Goal: Task Accomplishment & Management: Manage account settings

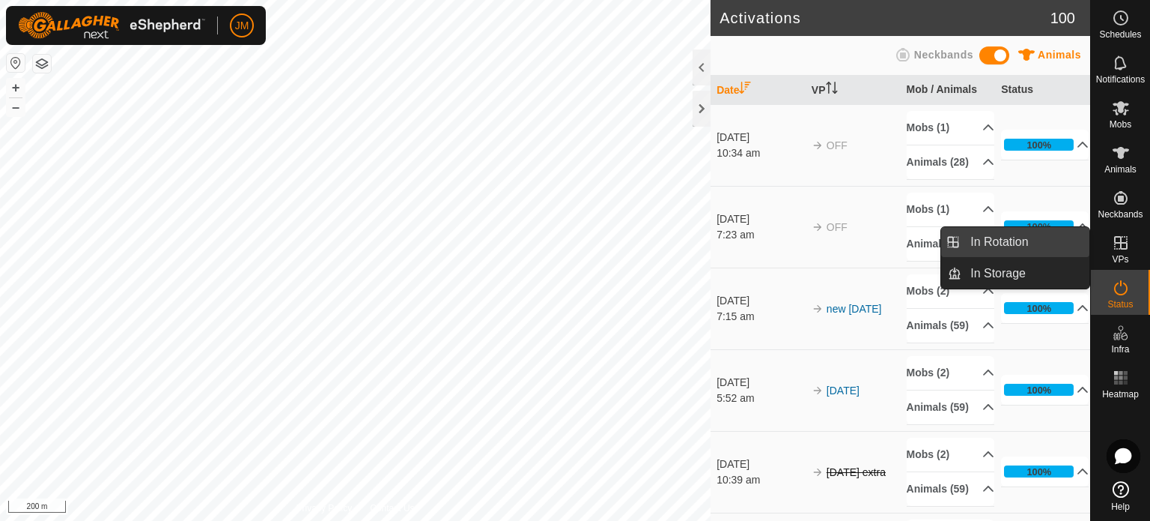
click at [1027, 237] on link "In Rotation" at bounding box center [1026, 242] width 128 height 30
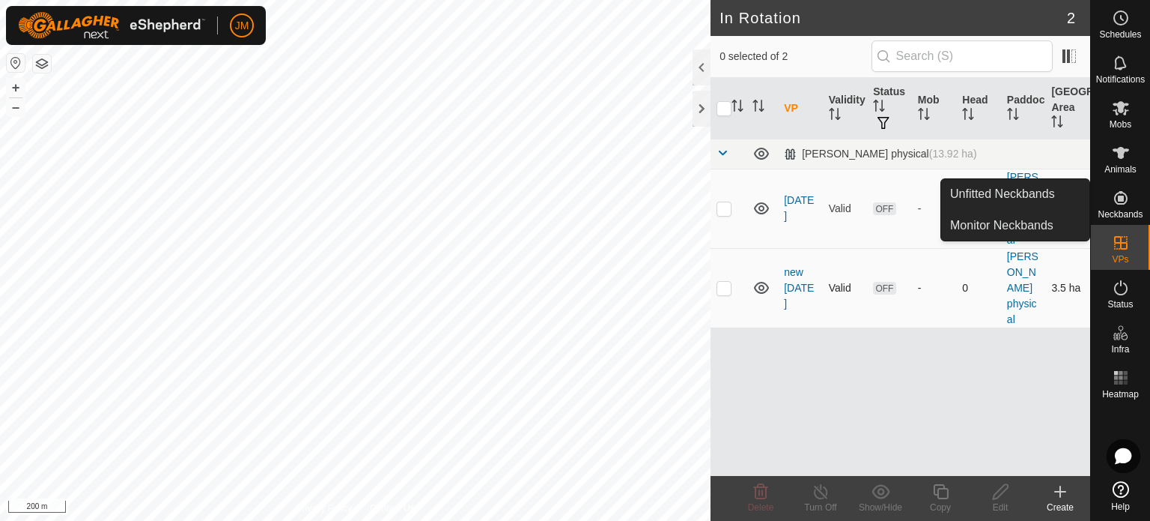
click at [724, 285] on p-checkbox at bounding box center [724, 288] width 15 height 12
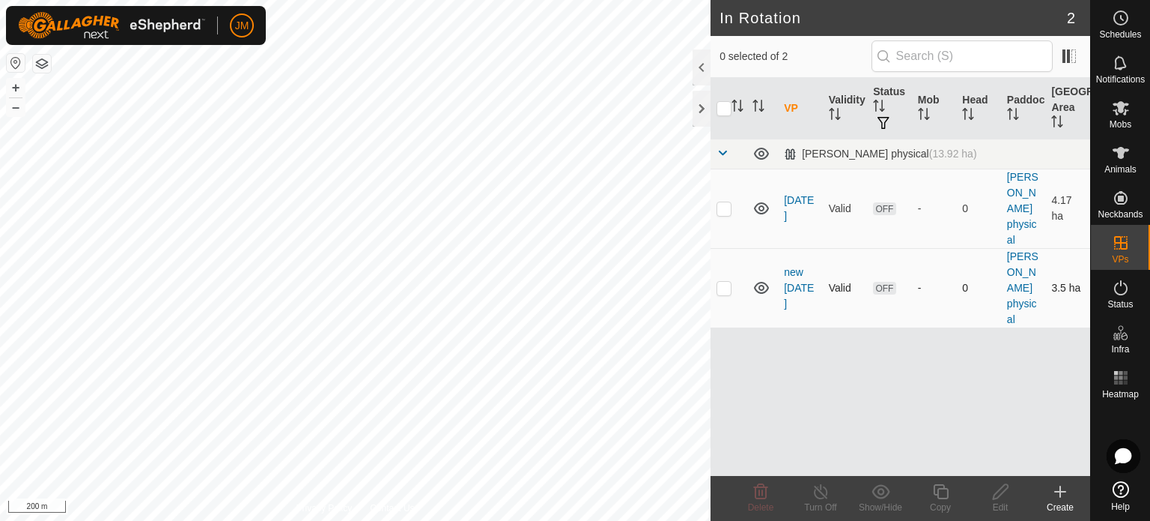
checkbox input "true"
click at [998, 491] on icon at bounding box center [1000, 491] width 15 height 15
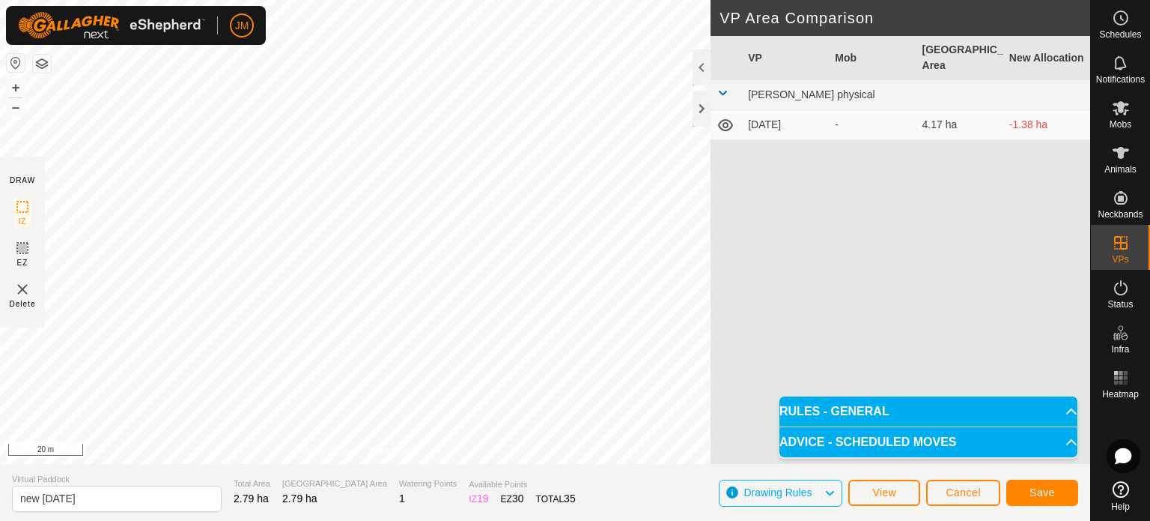
click at [351, 0] on html "JM Schedules Notifications Mobs Animals Neckbands VPs Status Infra Heatmap Help…" at bounding box center [575, 260] width 1150 height 521
click at [1049, 495] on span "Save" at bounding box center [1042, 492] width 25 height 12
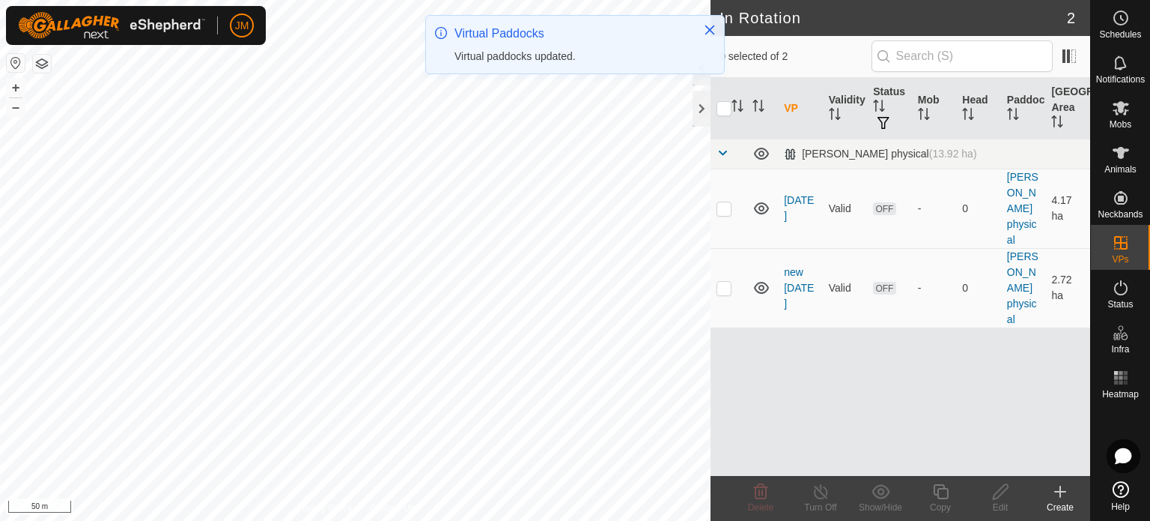
checkbox input "true"
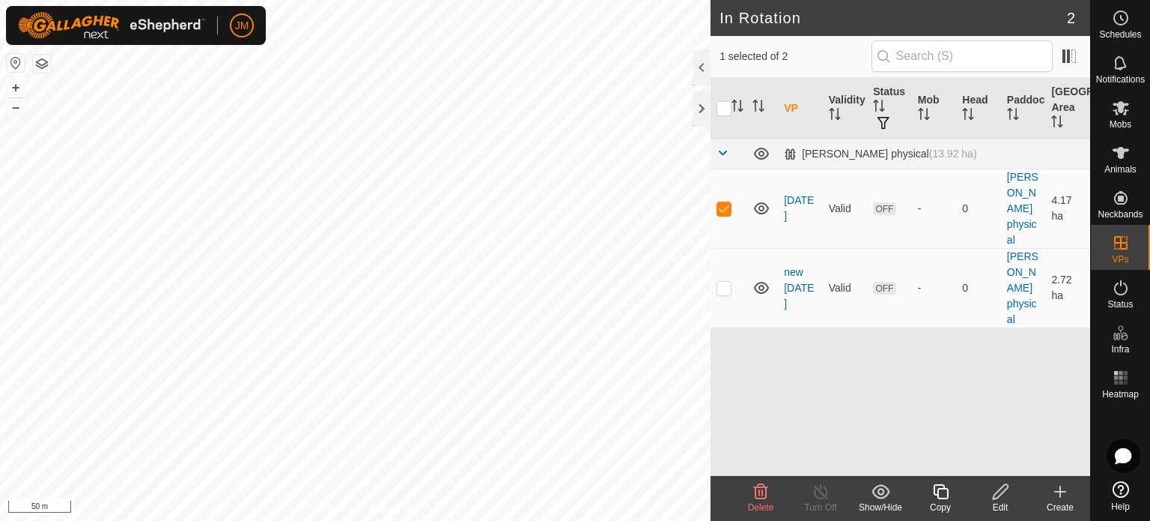
click at [1007, 494] on icon at bounding box center [1001, 491] width 19 height 18
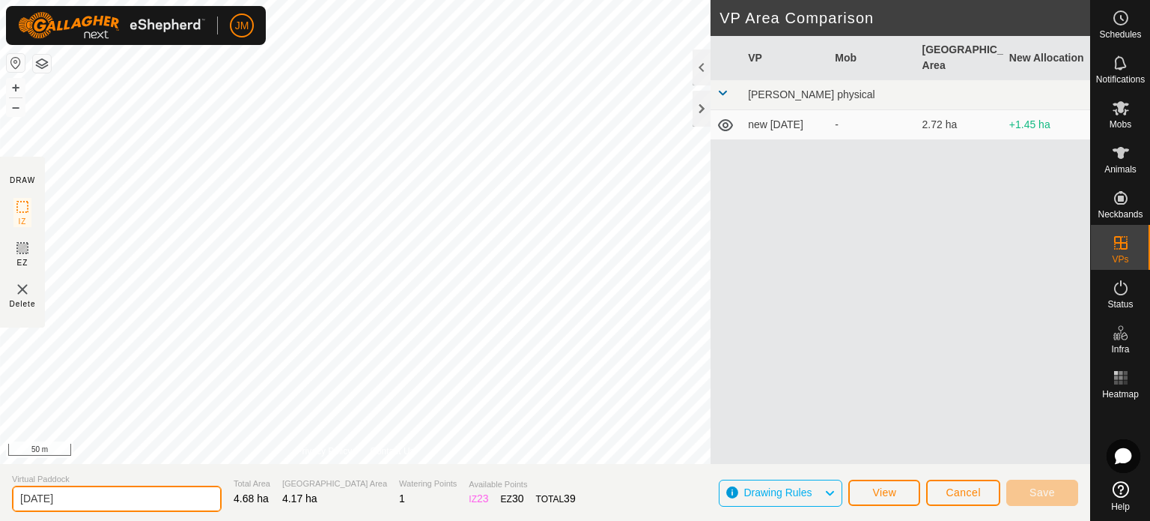
click at [87, 494] on input "[DATE]" at bounding box center [117, 498] width 210 height 26
type input "t"
type input "weds"
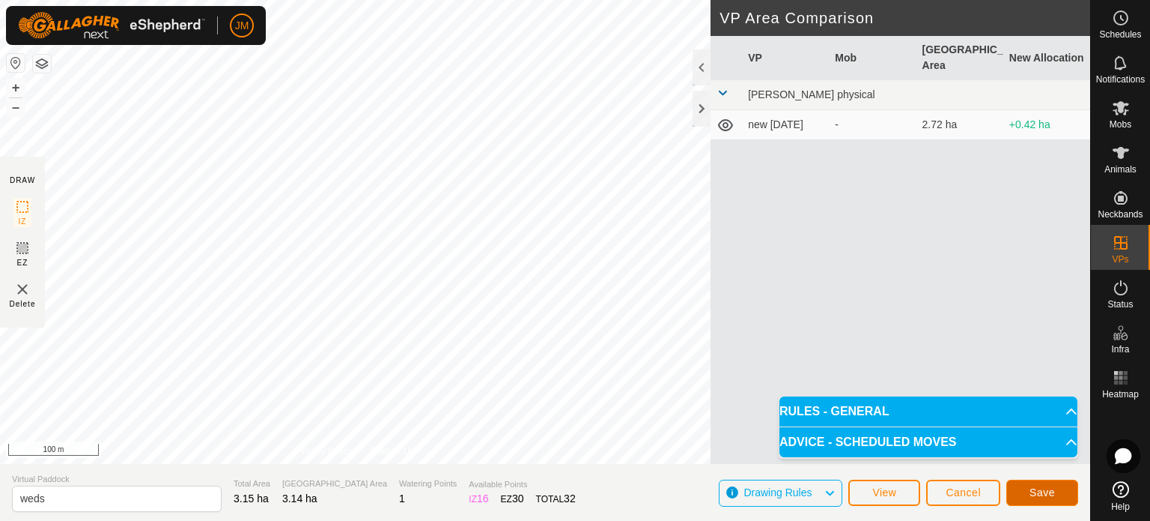
click at [1041, 491] on span "Save" at bounding box center [1042, 492] width 25 height 12
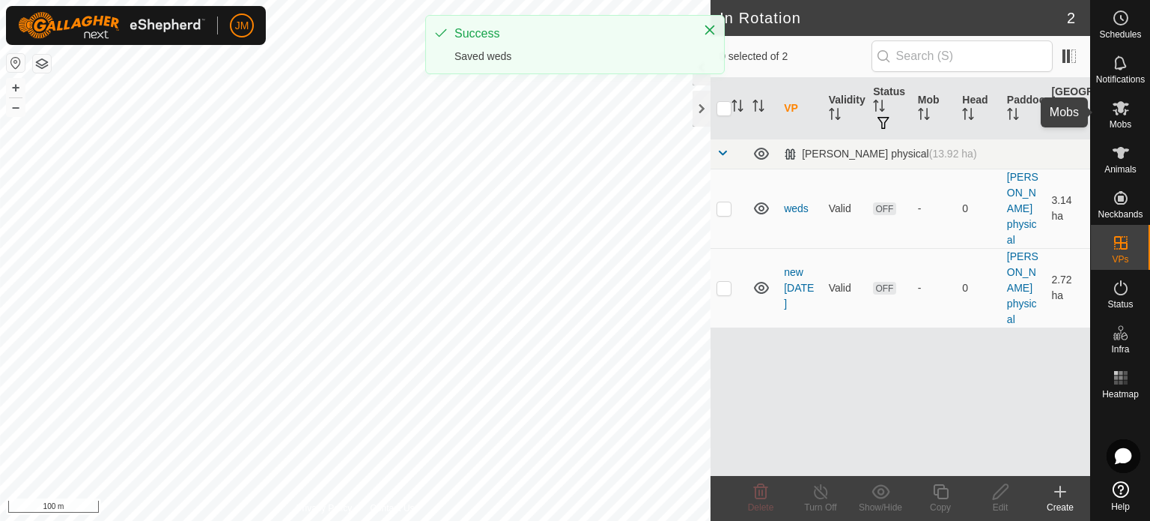
click at [1119, 109] on icon at bounding box center [1121, 108] width 16 height 14
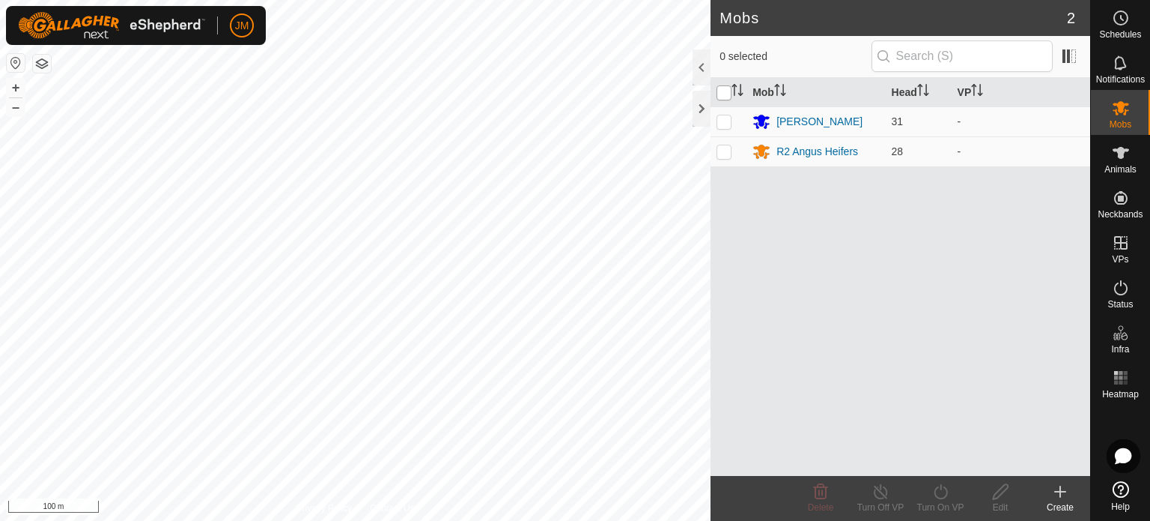
click at [727, 91] on input "checkbox" at bounding box center [724, 92] width 15 height 15
checkbox input "true"
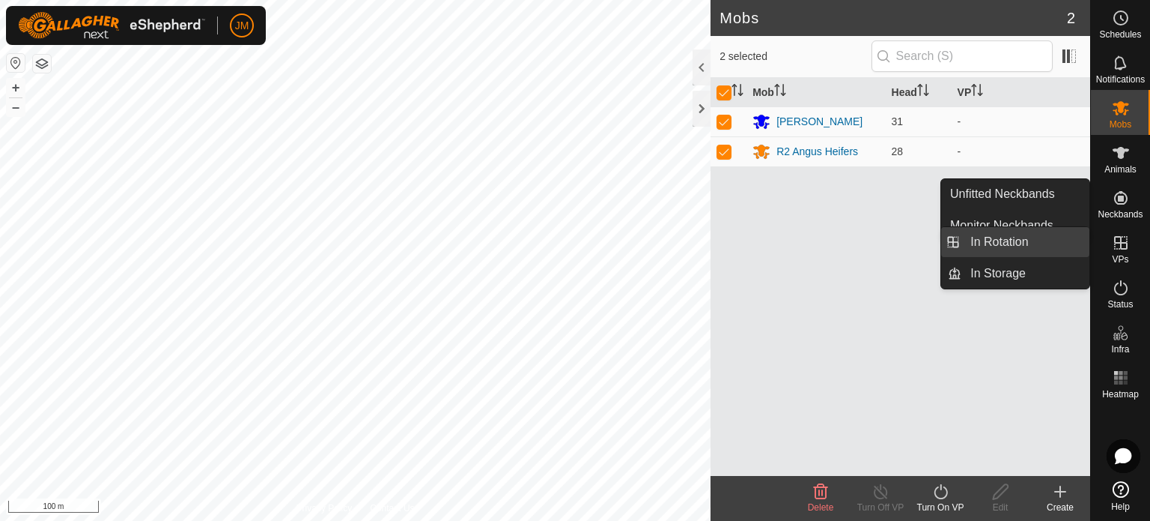
click at [1064, 249] on link "In Rotation" at bounding box center [1026, 242] width 128 height 30
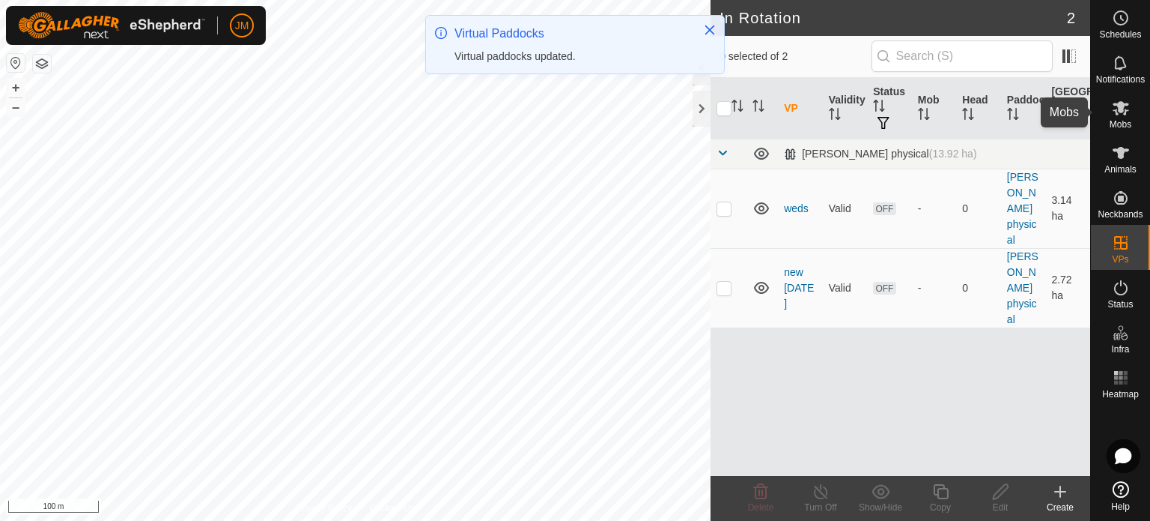
click at [1123, 112] on icon at bounding box center [1121, 108] width 16 height 14
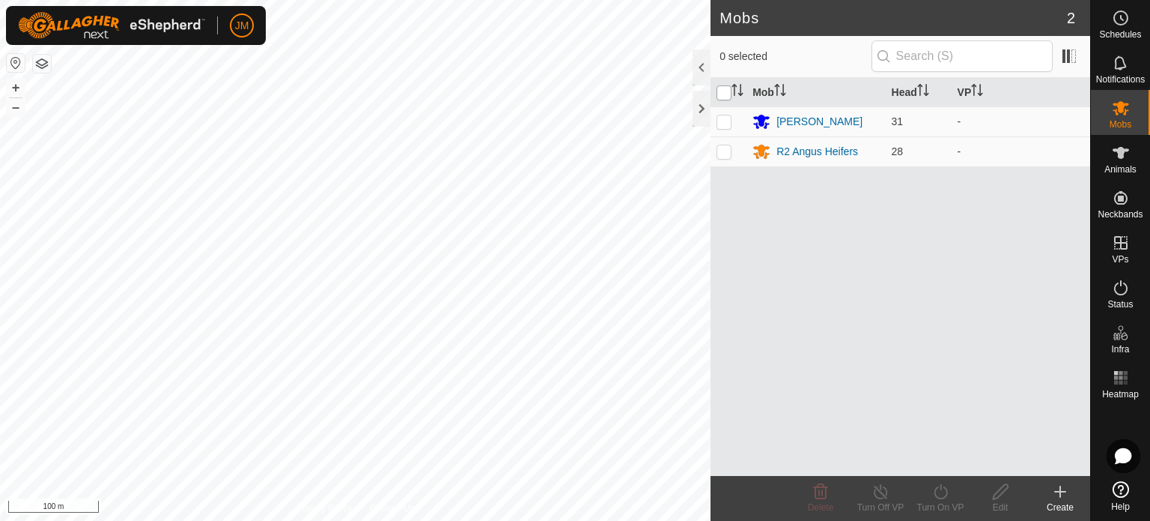
click at [720, 88] on input "checkbox" at bounding box center [724, 92] width 15 height 15
checkbox input "true"
click at [937, 496] on icon at bounding box center [941, 491] width 19 height 18
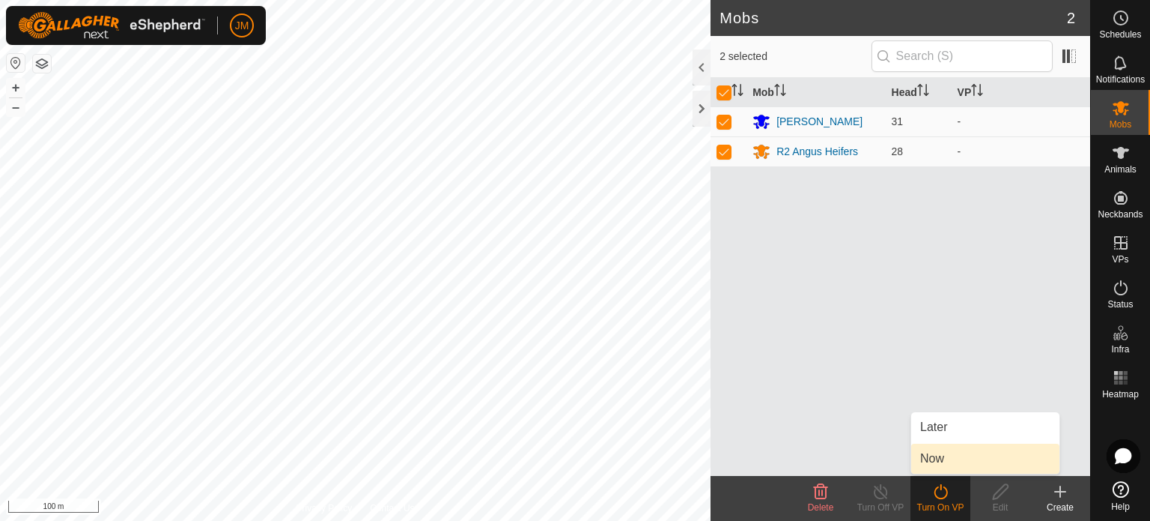
click at [938, 455] on link "Now" at bounding box center [985, 458] width 148 height 30
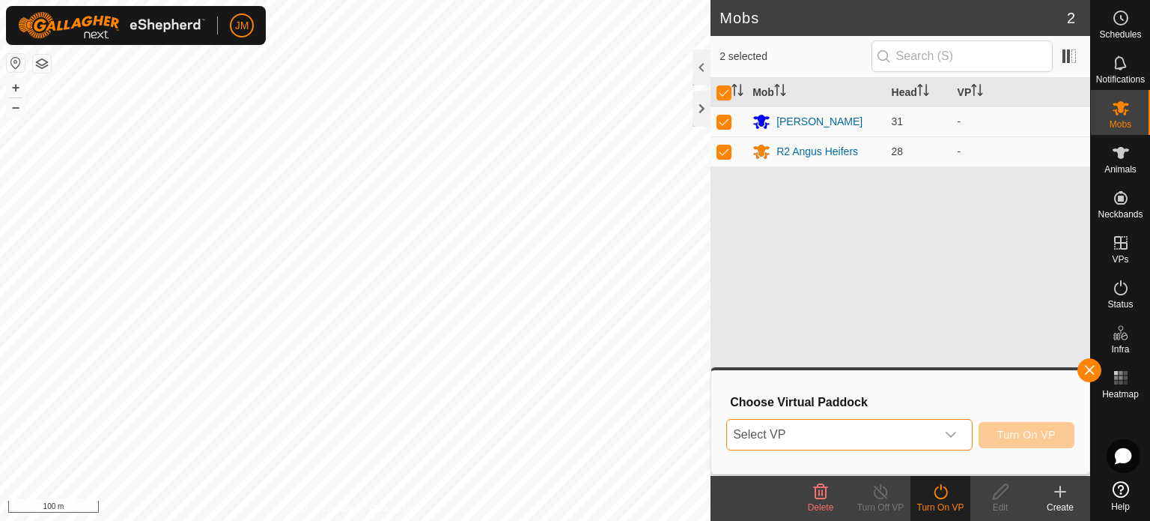
click at [890, 438] on span "Select VP" at bounding box center [831, 434] width 209 height 30
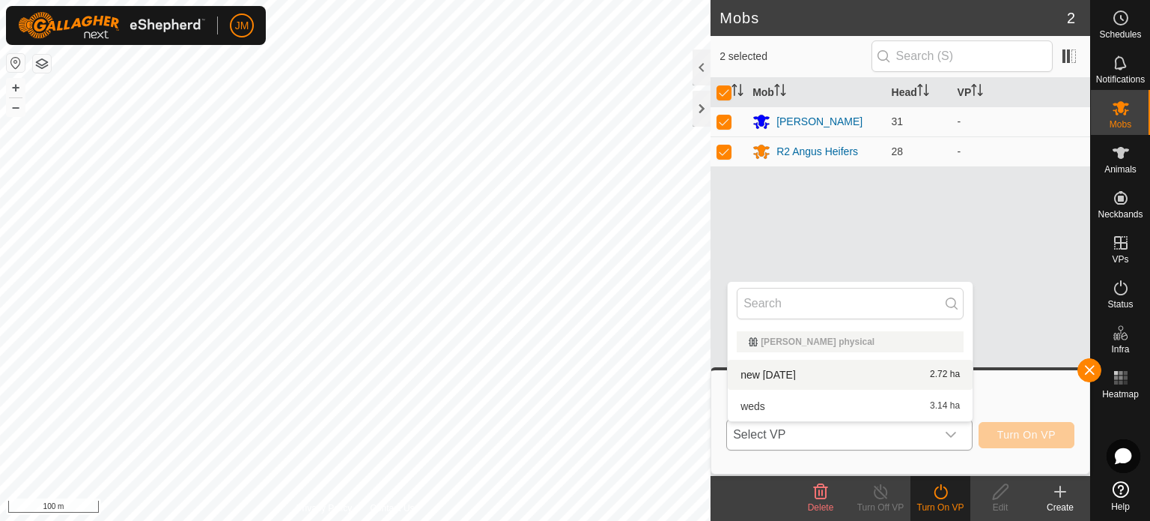
click at [863, 379] on div "new [DATE] 2.72 ha" at bounding box center [850, 374] width 227 height 18
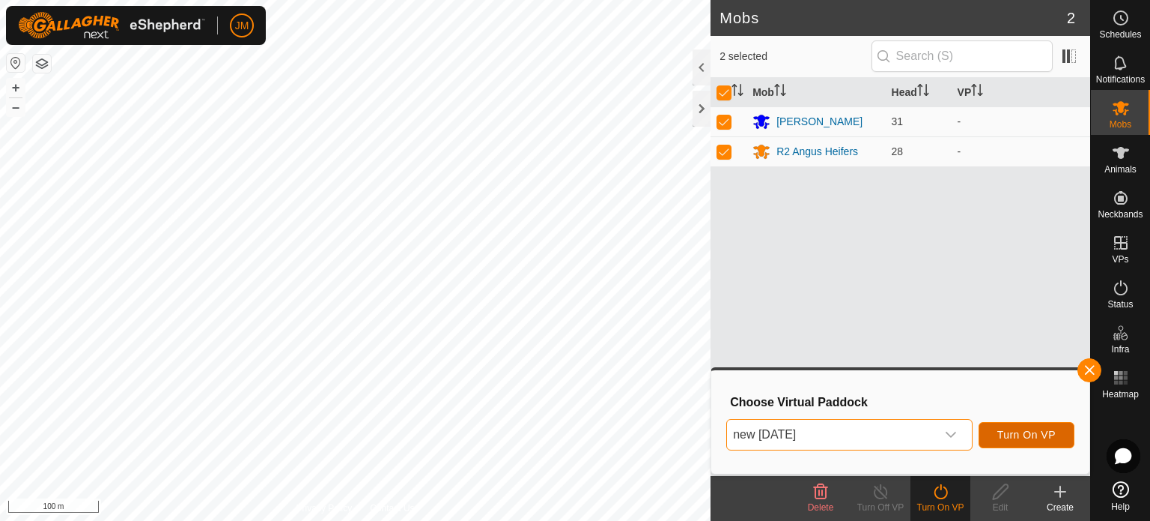
click at [1002, 434] on span "Turn On VP" at bounding box center [1027, 434] width 58 height 12
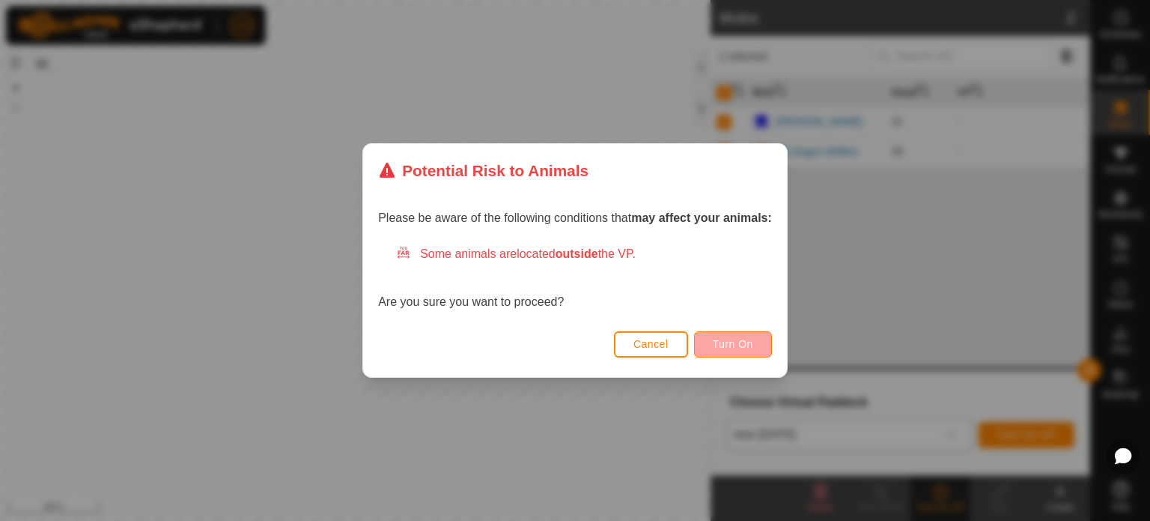
click at [725, 350] on button "Turn On" at bounding box center [733, 344] width 78 height 26
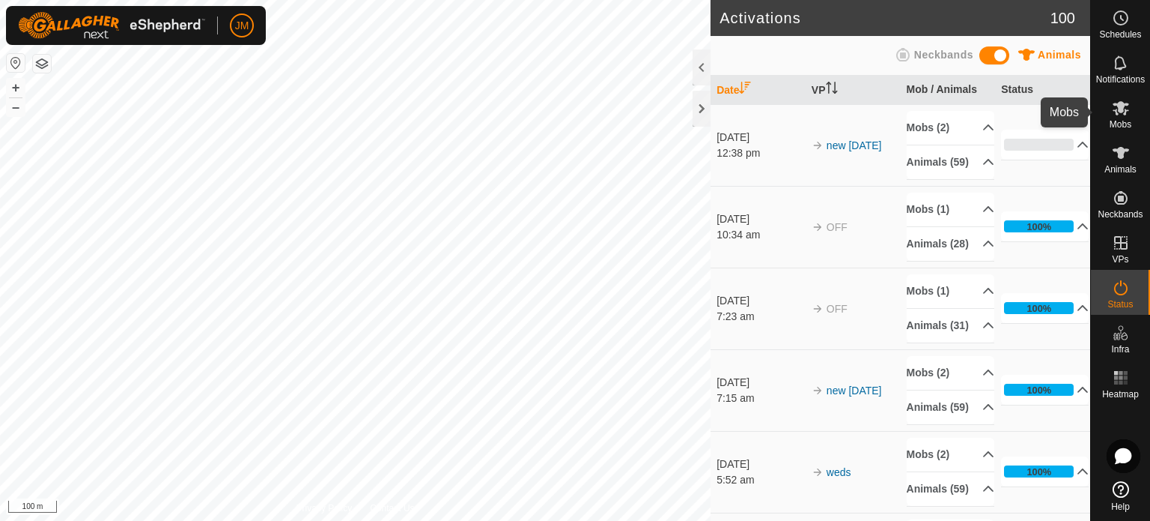
click at [1120, 110] on icon at bounding box center [1121, 108] width 16 height 14
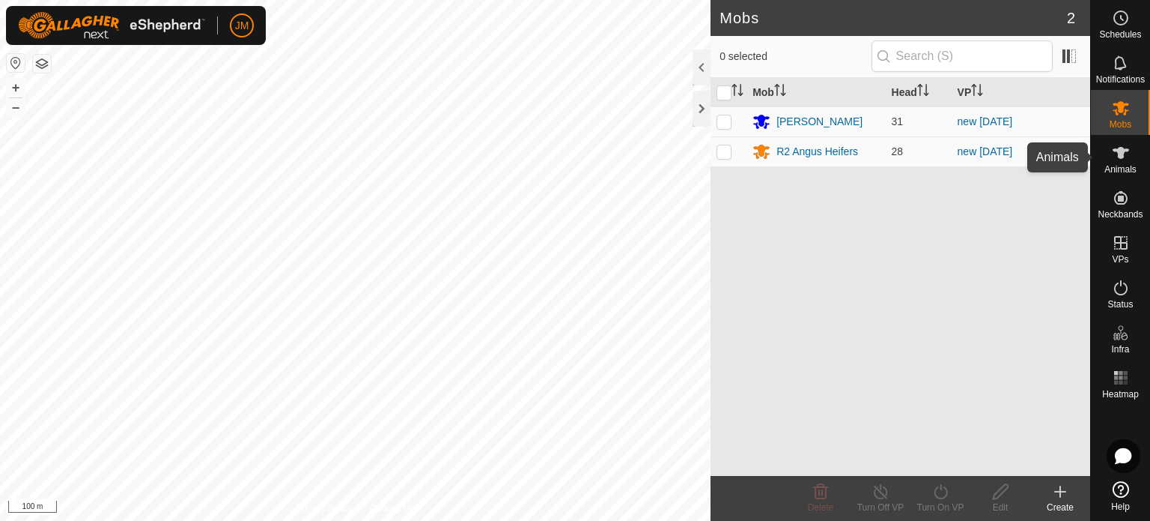
click at [1119, 169] on span "Animals" at bounding box center [1121, 169] width 32 height 9
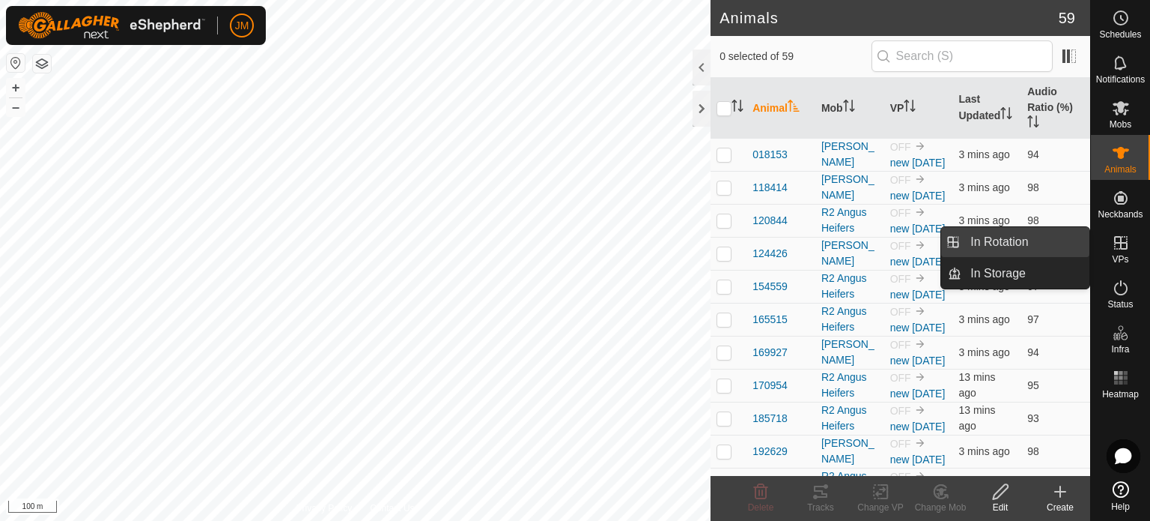
click at [1052, 249] on link "In Rotation" at bounding box center [1026, 242] width 128 height 30
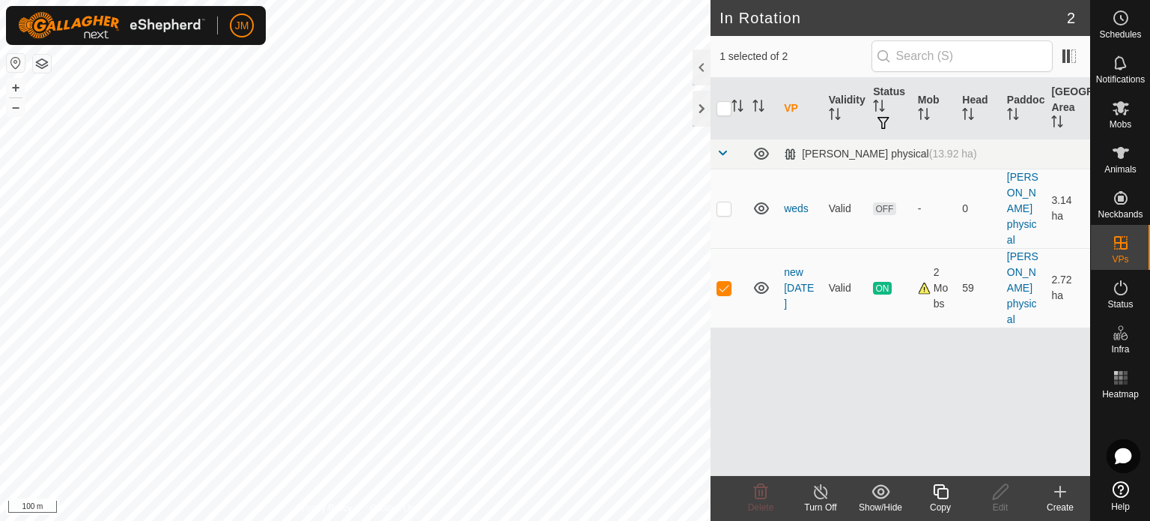
click at [888, 428] on div "VP Validity Status Mob Head Paddock Grazing Area Ram Paddock physical (13.92 ha…" at bounding box center [901, 277] width 380 height 398
click at [723, 204] on p-checkbox at bounding box center [724, 208] width 15 height 12
checkbox input "true"
click at [718, 210] on p-checkbox at bounding box center [724, 208] width 15 height 12
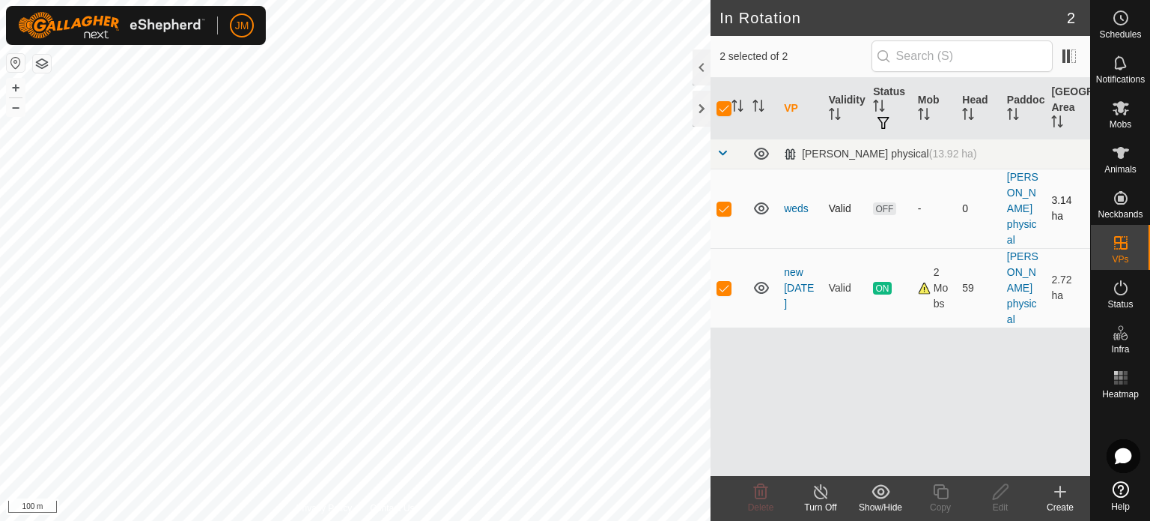
checkbox input "false"
click at [764, 207] on icon at bounding box center [761, 208] width 15 height 12
click at [750, 350] on div "VP Validity Status Mob Head Paddock Grazing Area Ram Paddock physical (13.92 ha…" at bounding box center [901, 277] width 380 height 398
click at [719, 283] on p-checkbox at bounding box center [724, 288] width 15 height 12
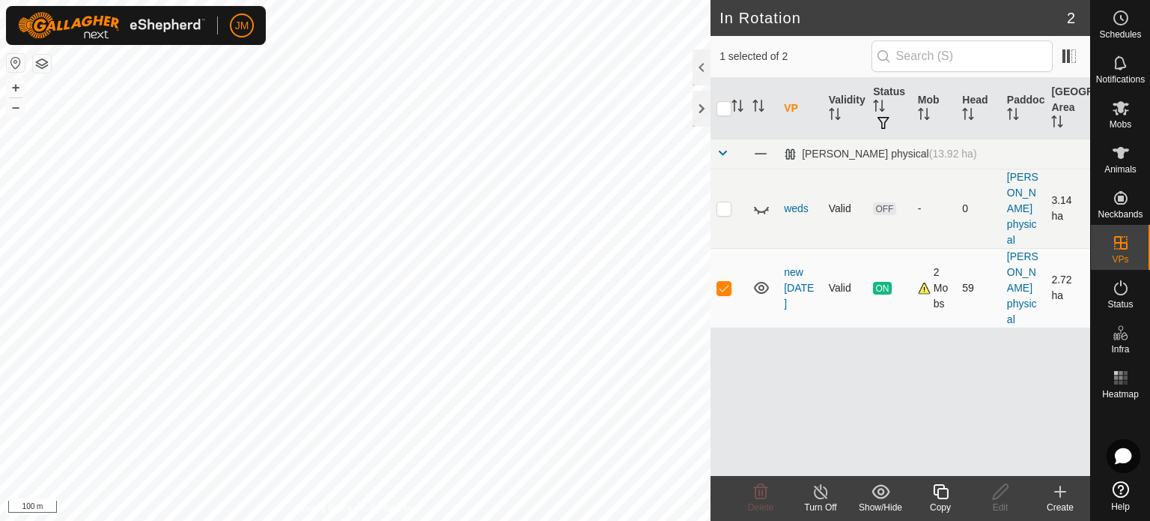
checkbox input "false"
click at [740, 365] on div "VP Validity Status Mob Head Paddock Grazing Area Ram Paddock physical (13.92 ha…" at bounding box center [901, 277] width 380 height 398
